Goal: Information Seeking & Learning: Understand process/instructions

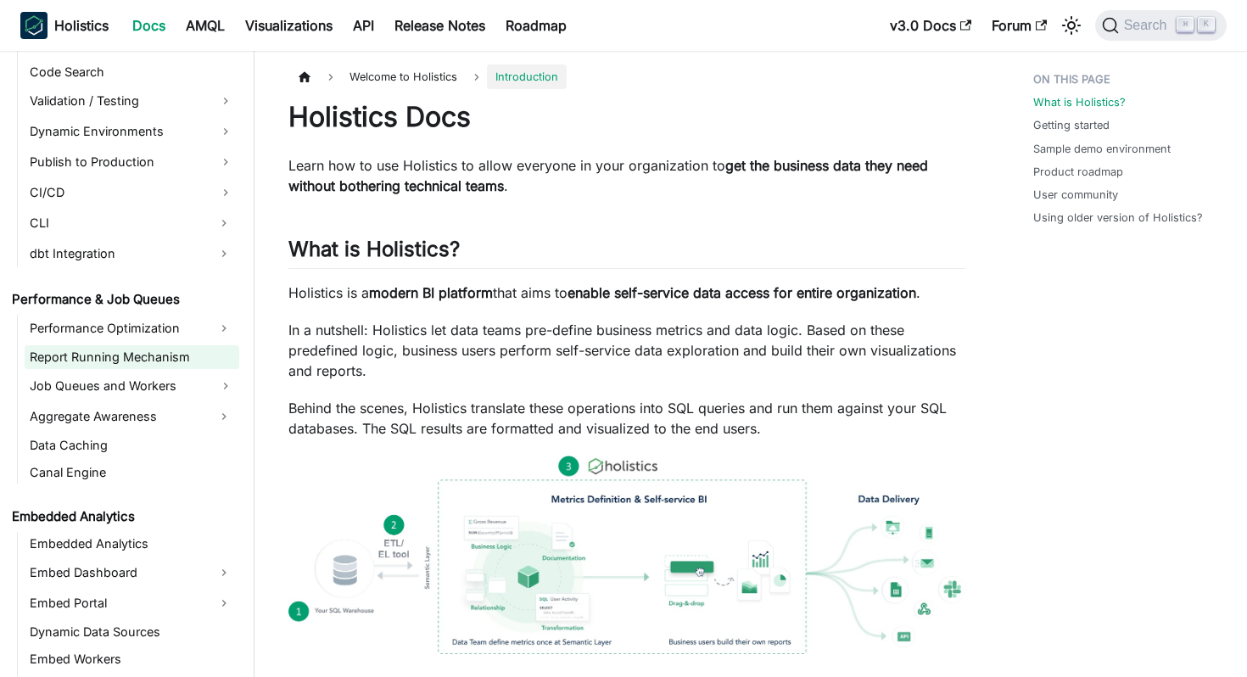
scroll to position [1457, 0]
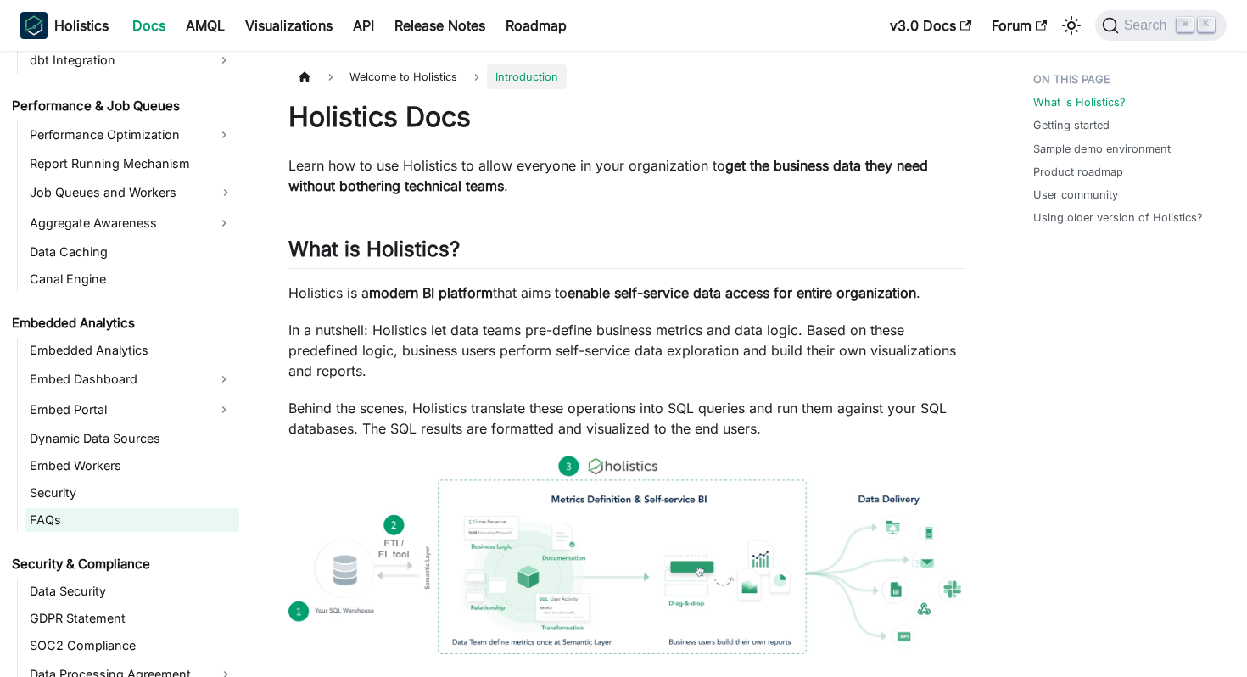
click at [104, 508] on link "FAQs" at bounding box center [132, 520] width 215 height 24
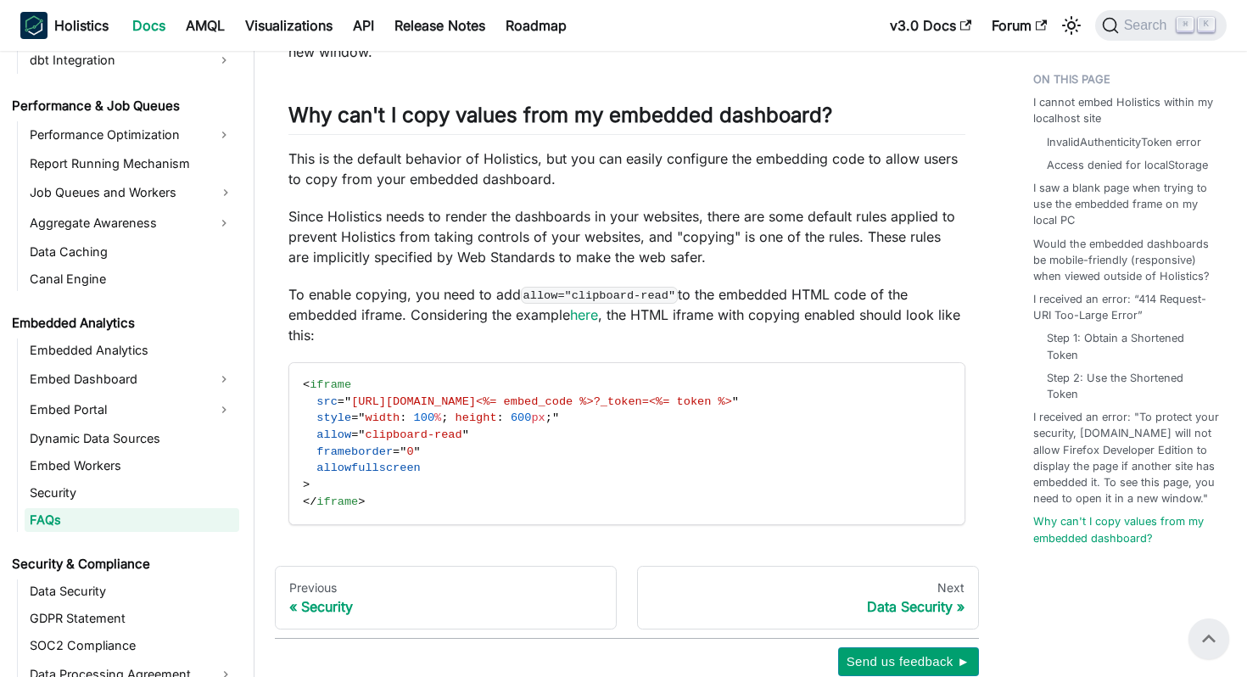
scroll to position [2202, 0]
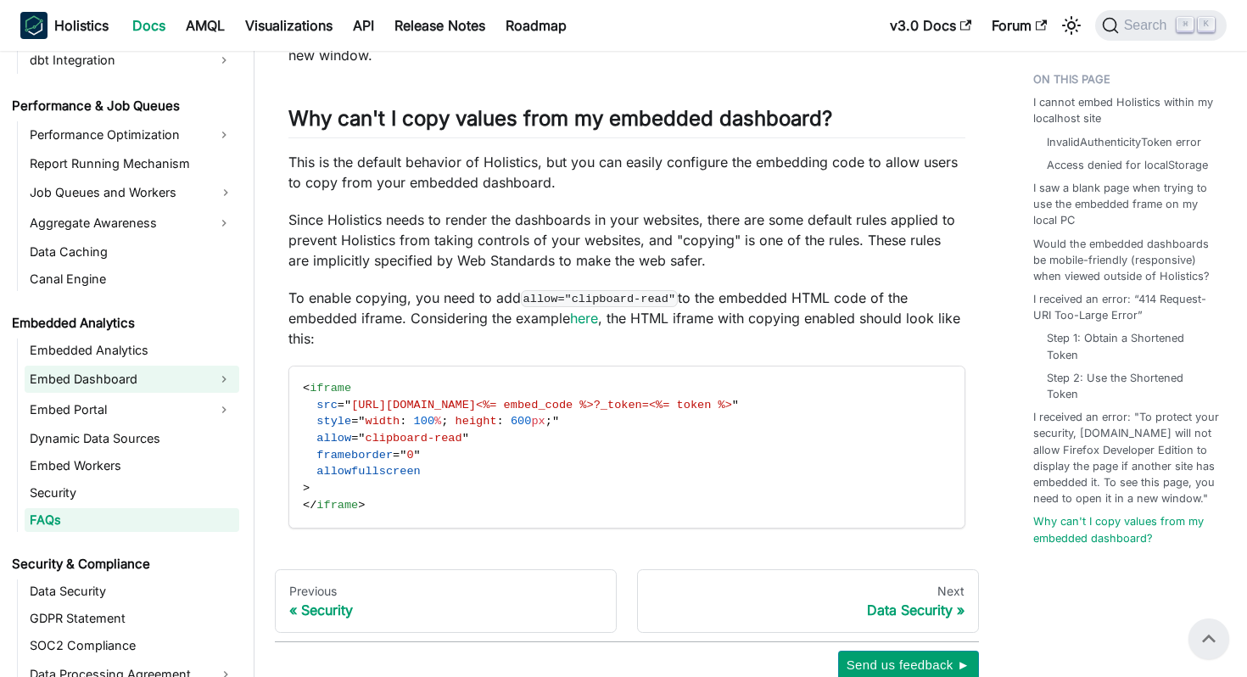
click at [156, 378] on link "Embed Dashboard" at bounding box center [117, 379] width 184 height 27
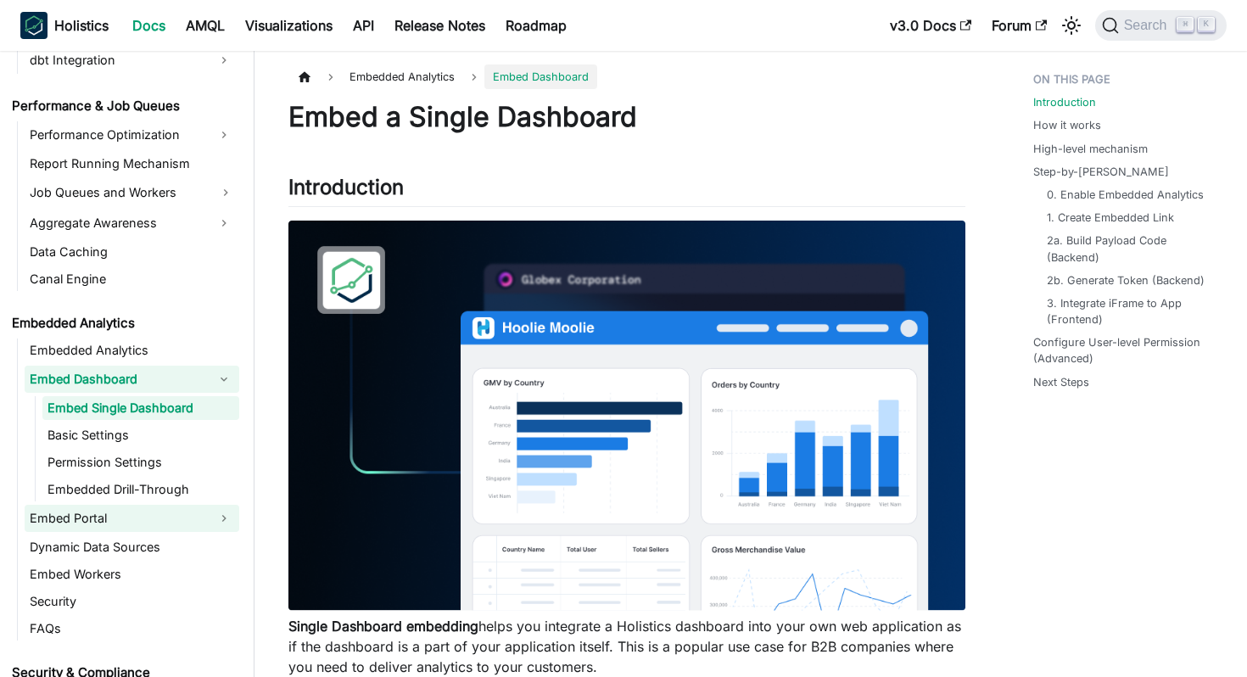
click at [167, 510] on link "Embed Portal" at bounding box center [117, 518] width 184 height 27
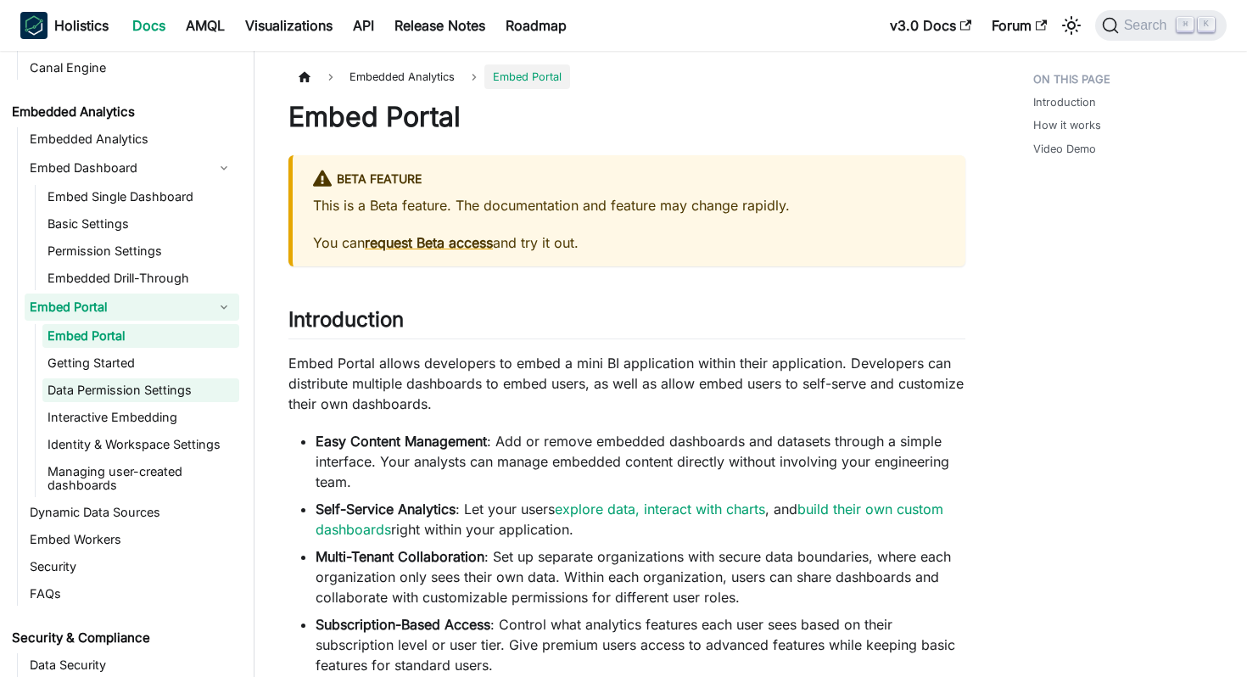
scroll to position [1597, 0]
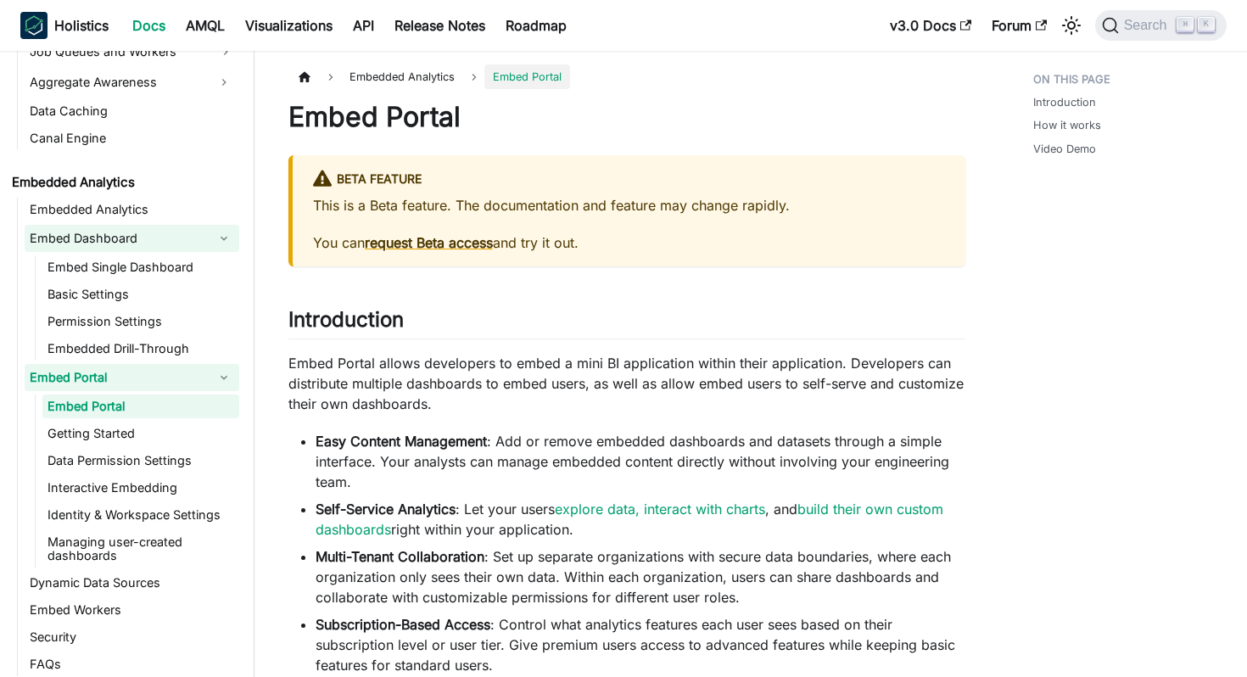
click at [154, 243] on link "Embed Dashboard" at bounding box center [117, 238] width 184 height 27
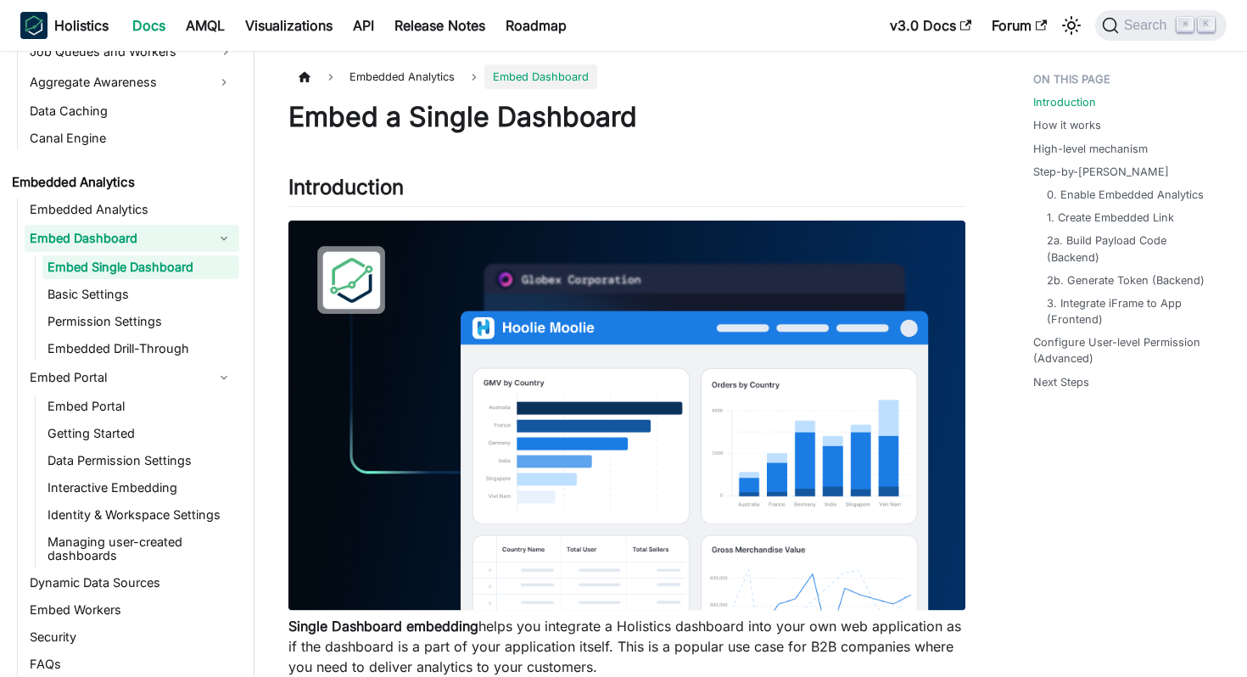
click at [154, 243] on link "Embed Dashboard" at bounding box center [117, 238] width 184 height 27
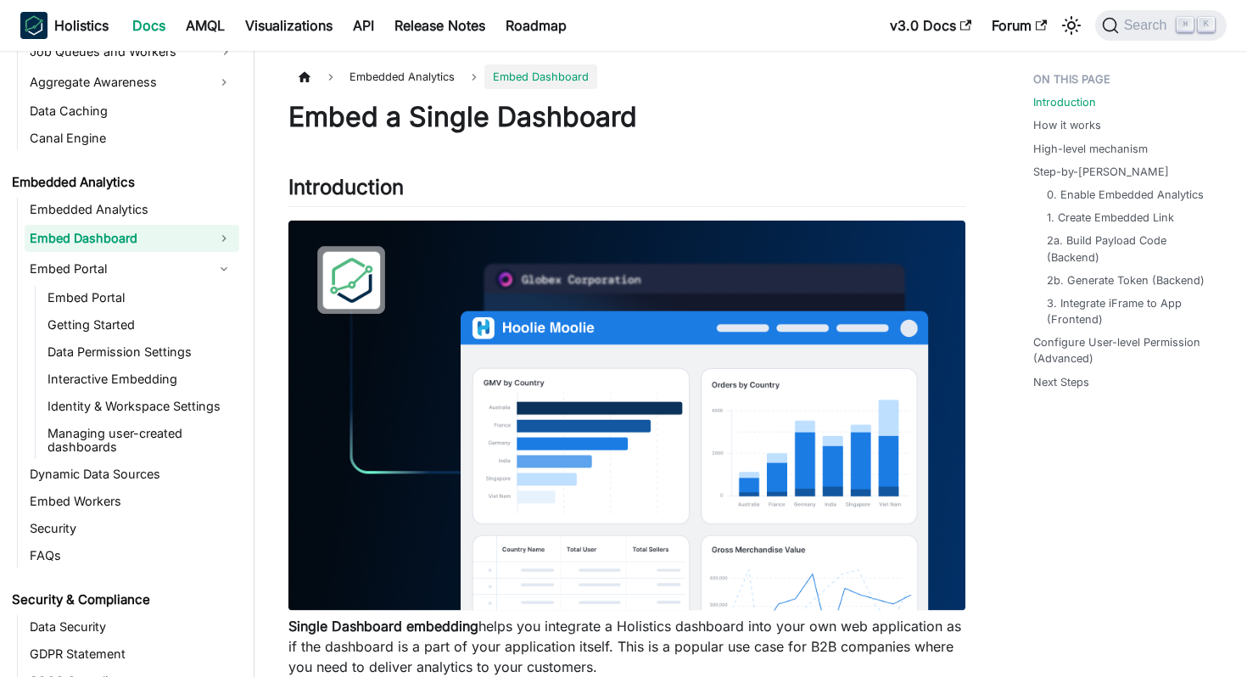
click at [166, 242] on link "Embed Dashboard" at bounding box center [117, 238] width 184 height 27
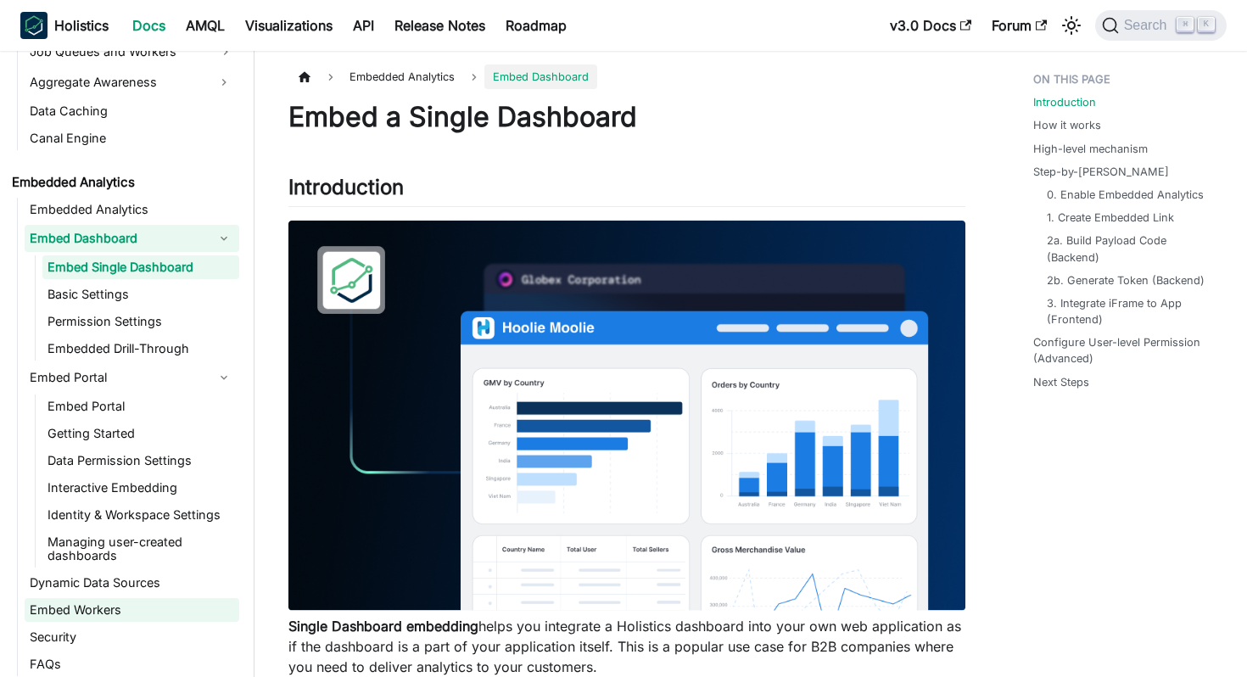
click at [103, 605] on link "Embed Workers" at bounding box center [132, 610] width 215 height 24
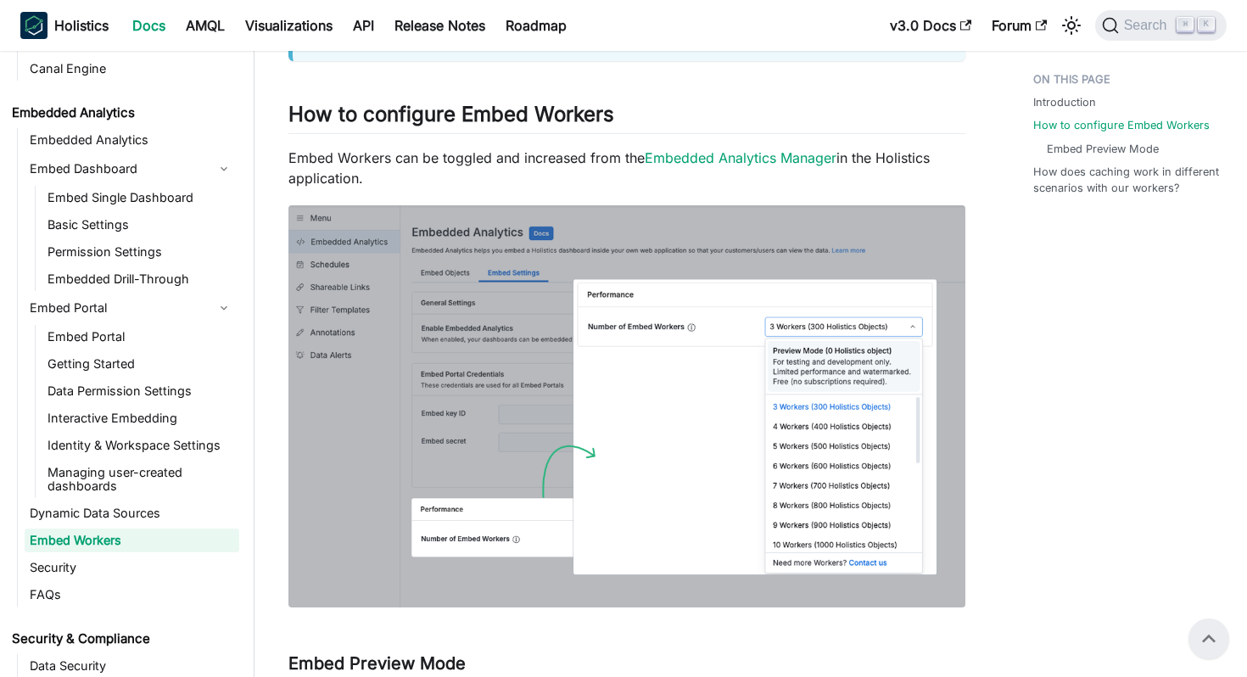
scroll to position [544, 0]
click at [556, 111] on h2 "How to configure Embed Workers ​" at bounding box center [626, 119] width 677 height 32
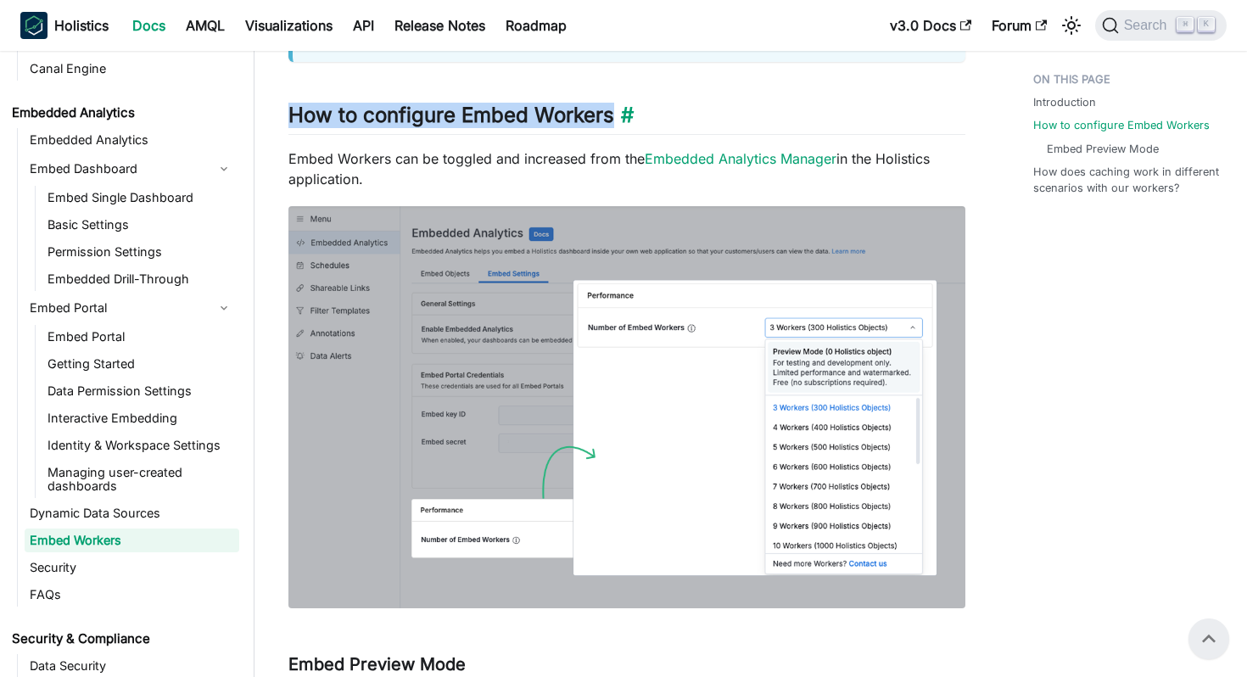
click at [556, 111] on h2 "How to configure Embed Workers ​" at bounding box center [626, 119] width 677 height 32
click at [572, 104] on h2 "How to configure Embed Workers ​" at bounding box center [626, 119] width 677 height 32
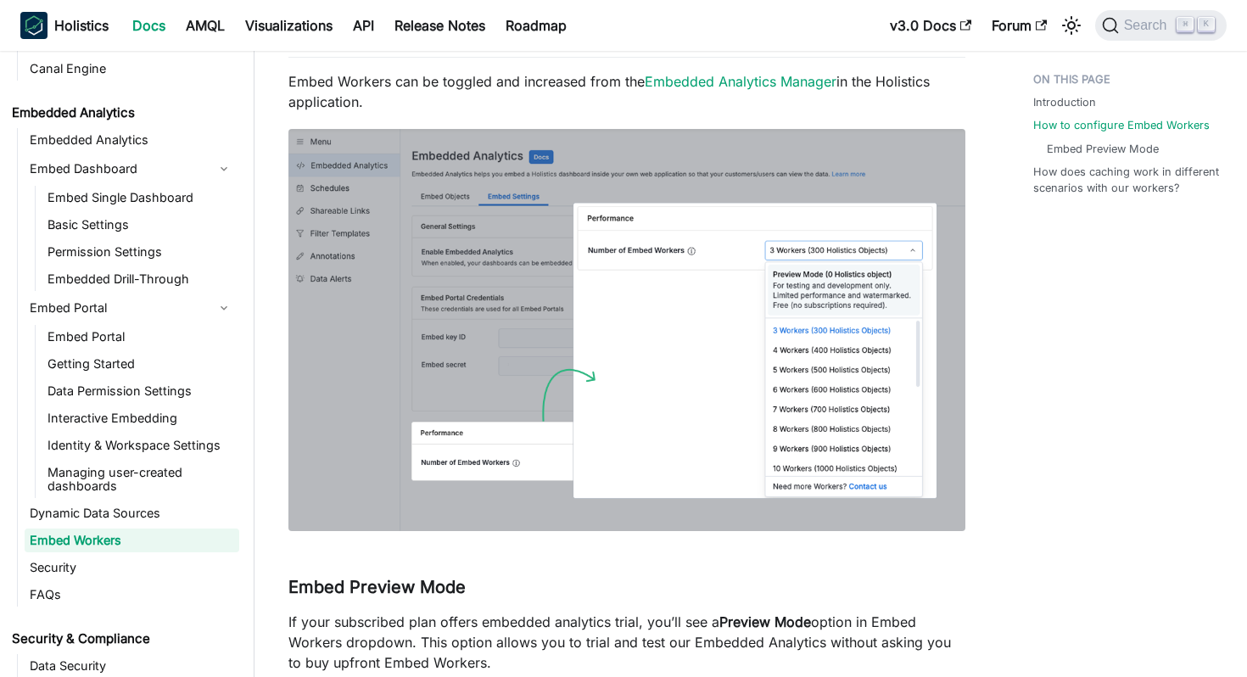
scroll to position [627, 0]
